Goal: Book appointment/travel/reservation

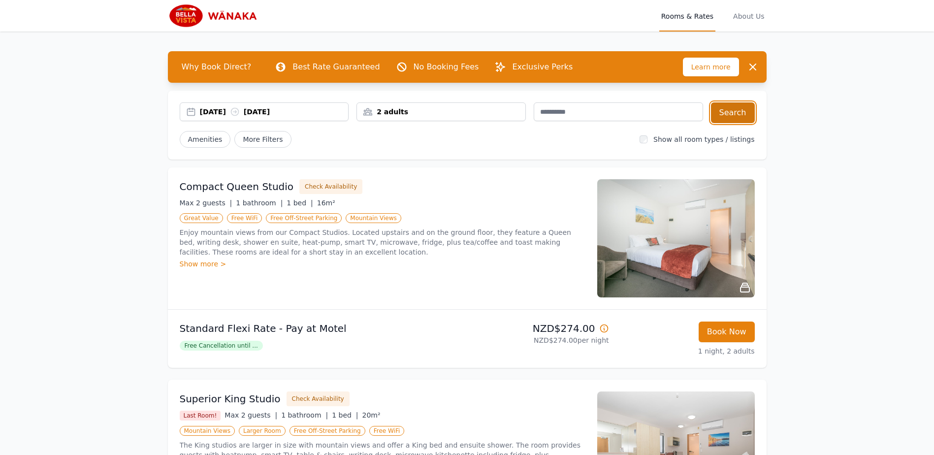
click at [735, 104] on button "Search" at bounding box center [733, 112] width 44 height 21
click at [335, 109] on div "[DATE] [DATE]" at bounding box center [274, 112] width 149 height 10
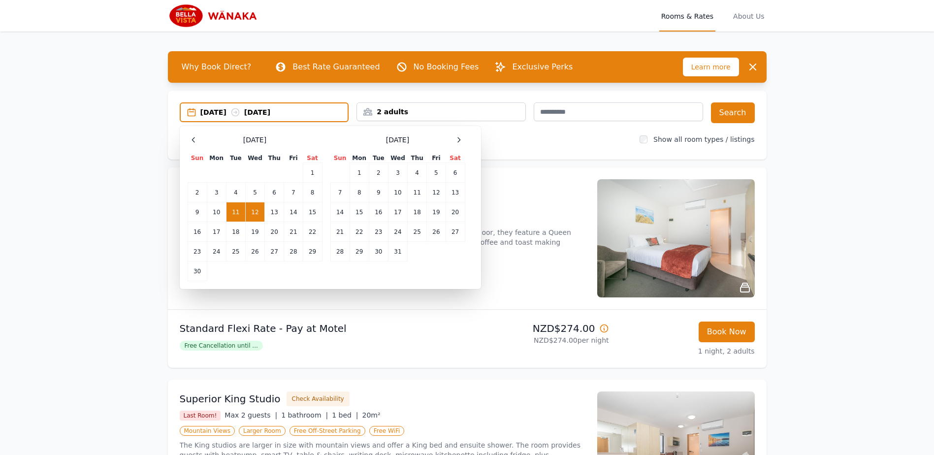
click at [258, 215] on td "12" at bounding box center [254, 212] width 19 height 20
click at [269, 214] on td "13" at bounding box center [274, 212] width 19 height 20
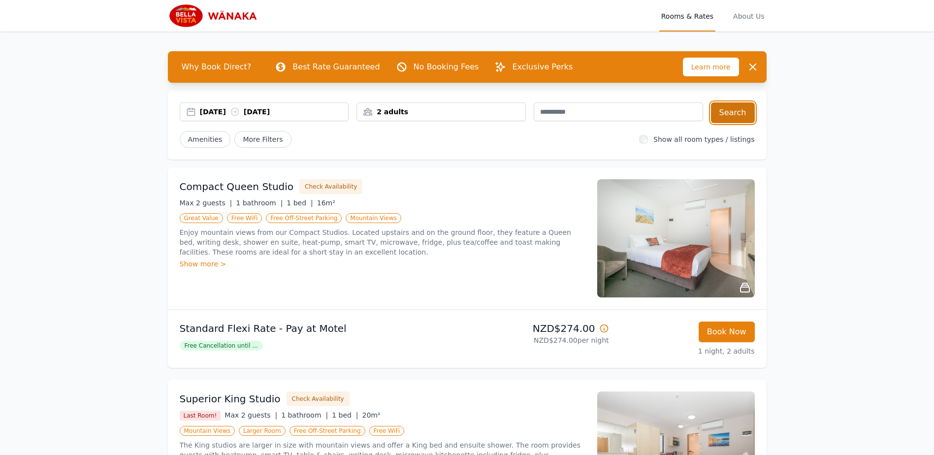
click at [729, 114] on button "Search" at bounding box center [733, 112] width 44 height 21
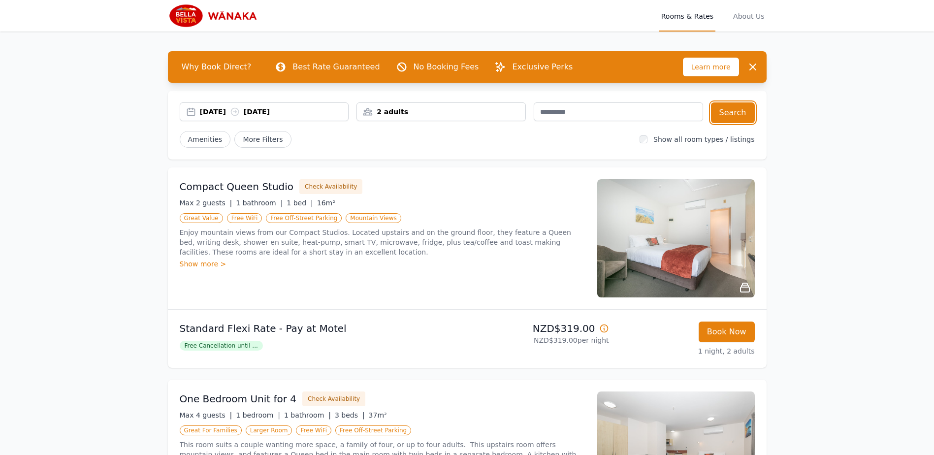
click at [301, 115] on div "[DATE] [DATE]" at bounding box center [274, 112] width 149 height 10
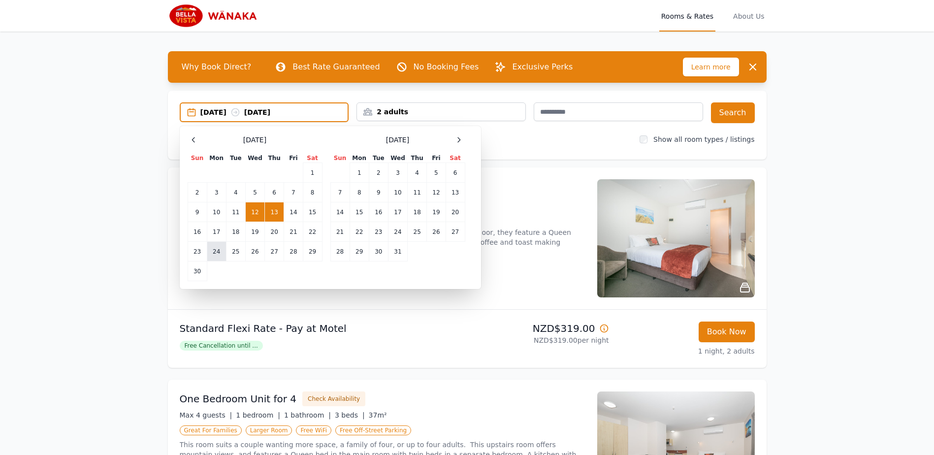
click at [222, 253] on td "24" at bounding box center [216, 252] width 19 height 20
click at [229, 253] on td "25" at bounding box center [235, 252] width 19 height 20
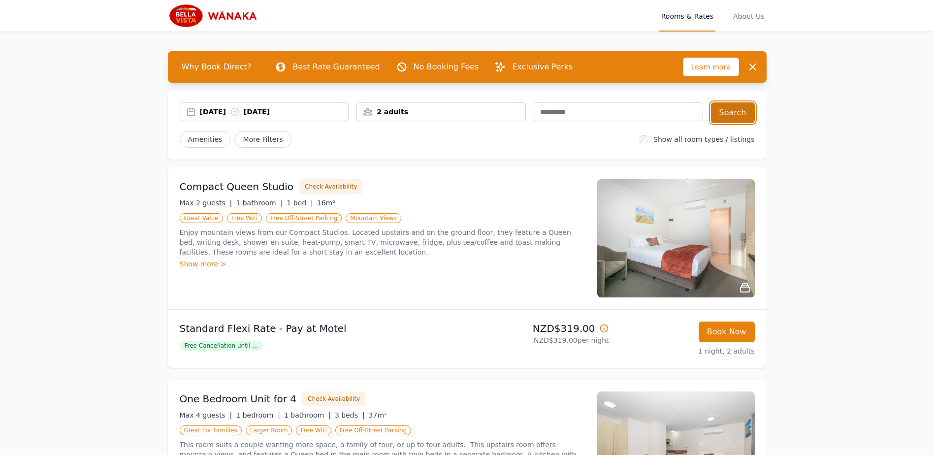
click at [733, 111] on button "Search" at bounding box center [733, 112] width 44 height 21
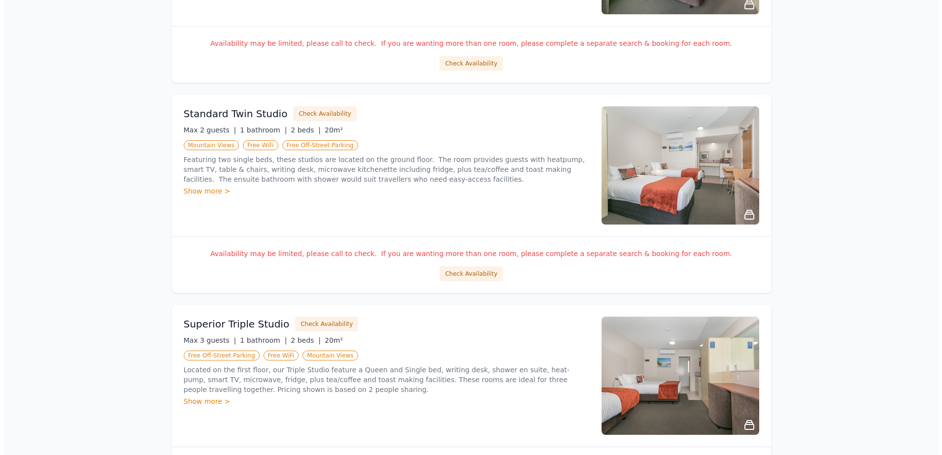
scroll to position [923, 0]
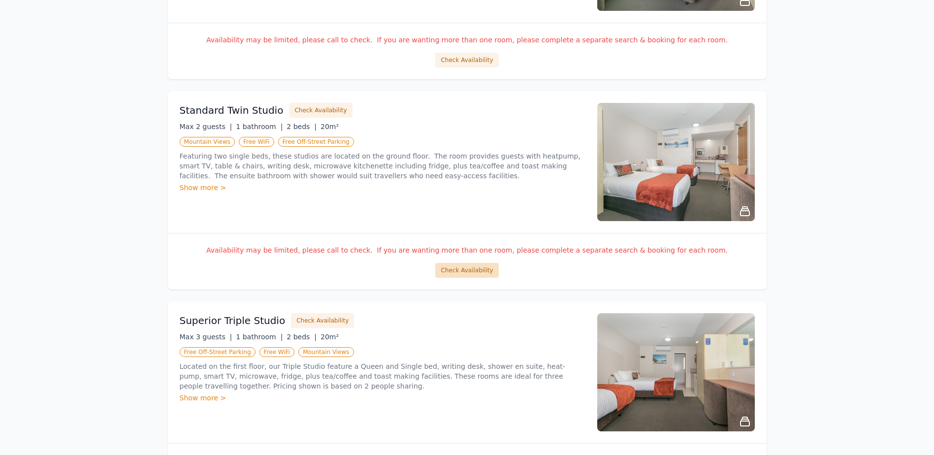
click at [473, 270] on button "Check Availability" at bounding box center [466, 270] width 63 height 15
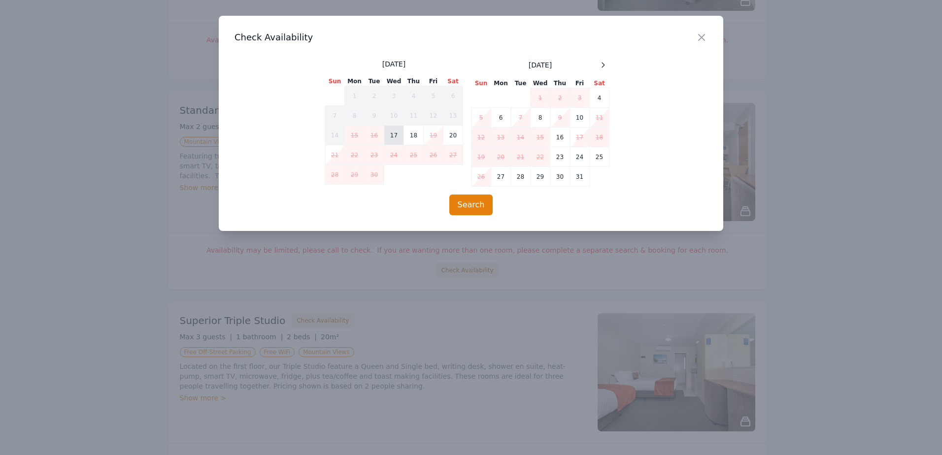
click at [393, 134] on td "17" at bounding box center [394, 136] width 20 height 20
click at [413, 137] on td "18" at bounding box center [414, 136] width 20 height 20
click at [466, 205] on button "Search" at bounding box center [471, 205] width 44 height 21
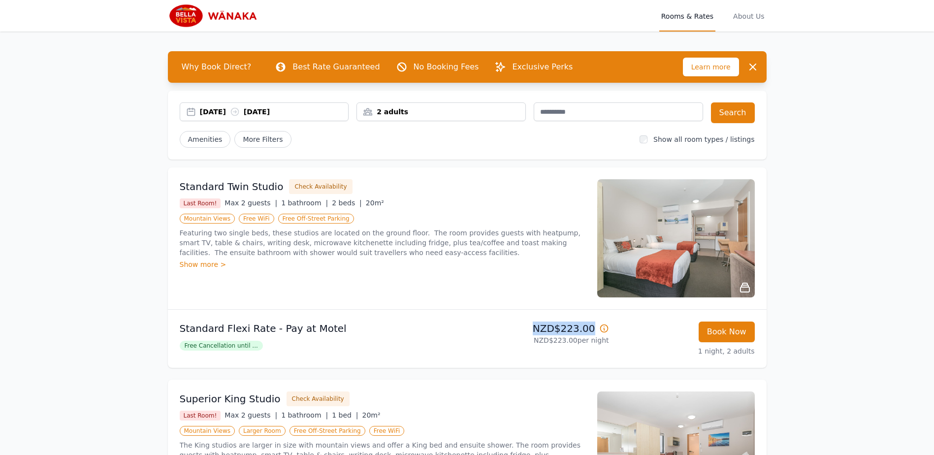
drag, startPoint x: 597, startPoint y: 325, endPoint x: 534, endPoint y: 328, distance: 63.1
click at [534, 328] on p "NZD$223.00" at bounding box center [540, 329] width 138 height 14
copy p "NZD$223.00"
click at [169, 13] on img at bounding box center [215, 16] width 95 height 24
